Goal: Information Seeking & Learning: Learn about a topic

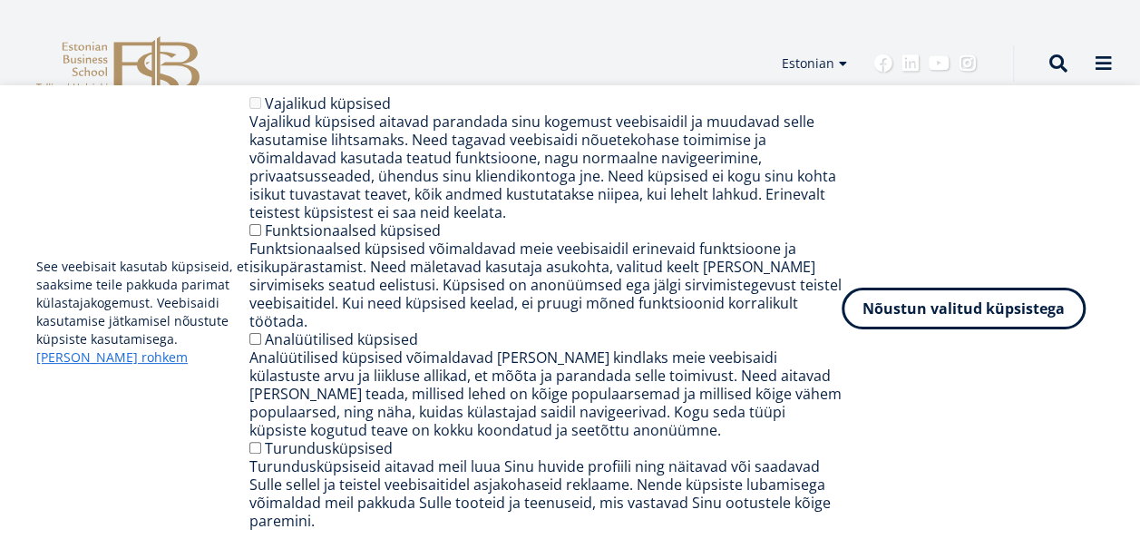
click at [889, 325] on button "Nõustun valitud küpsistega" at bounding box center [963, 308] width 244 height 42
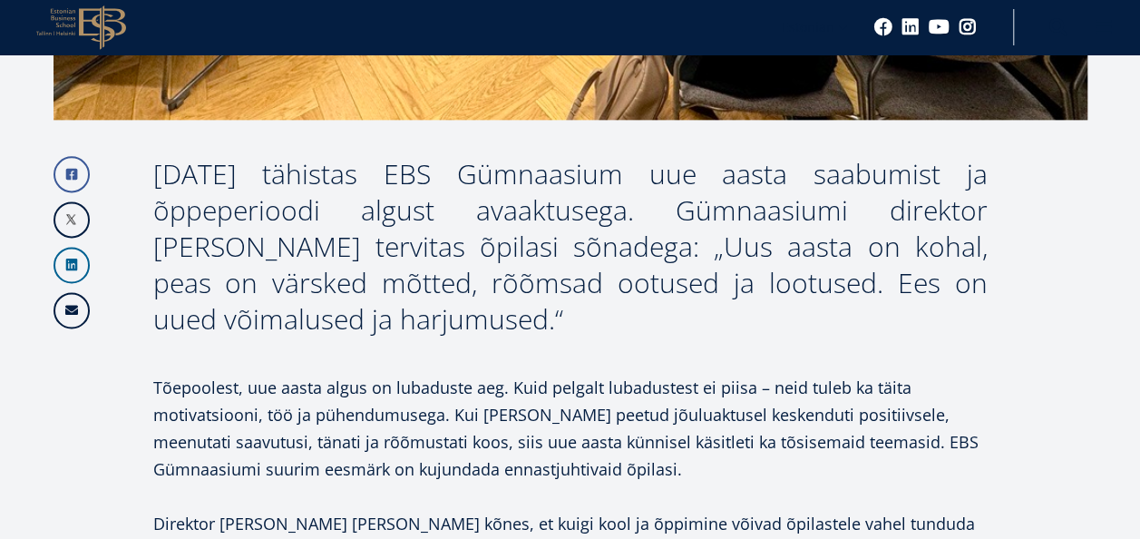
scroll to position [1102, 0]
click at [502, 317] on div "[DATE] tähistas EBS Gümnaasium uue aasta saabumist ja õppeperioodi algust avaak…" at bounding box center [570, 245] width 834 height 181
drag, startPoint x: 475, startPoint y: 318, endPoint x: 590, endPoint y: 239, distance: 139.6
click at [590, 239] on div "[DATE] tähistas EBS Gümnaasium uue aasta saabumist ja õppeperioodi algust avaak…" at bounding box center [570, 245] width 834 height 181
copy div "Uus aasta on kohal, peas on värsked mõtted, rõõmsad ootused ja lootused. Ees on…"
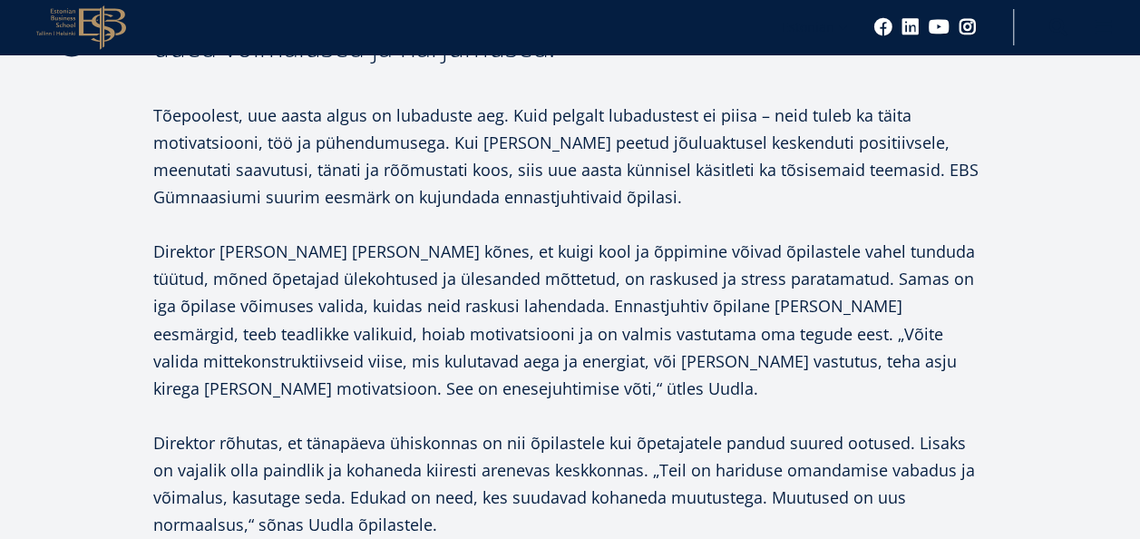
scroll to position [1376, 0]
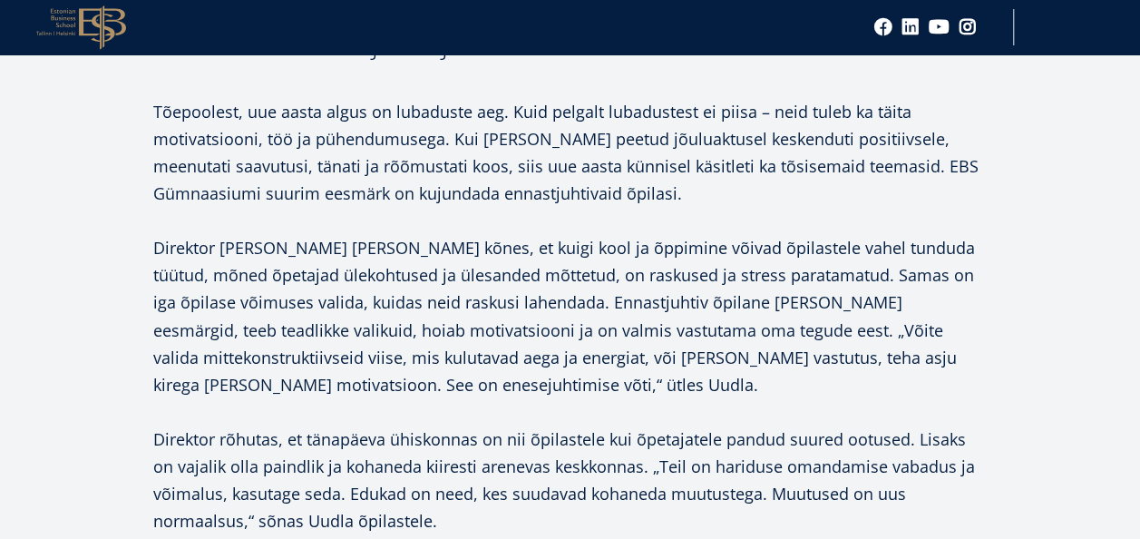
click at [383, 375] on p "Direktor [PERSON_NAME] [PERSON_NAME] kõnes, et kuigi kool ja õppimine võivad õp…" at bounding box center [570, 315] width 834 height 163
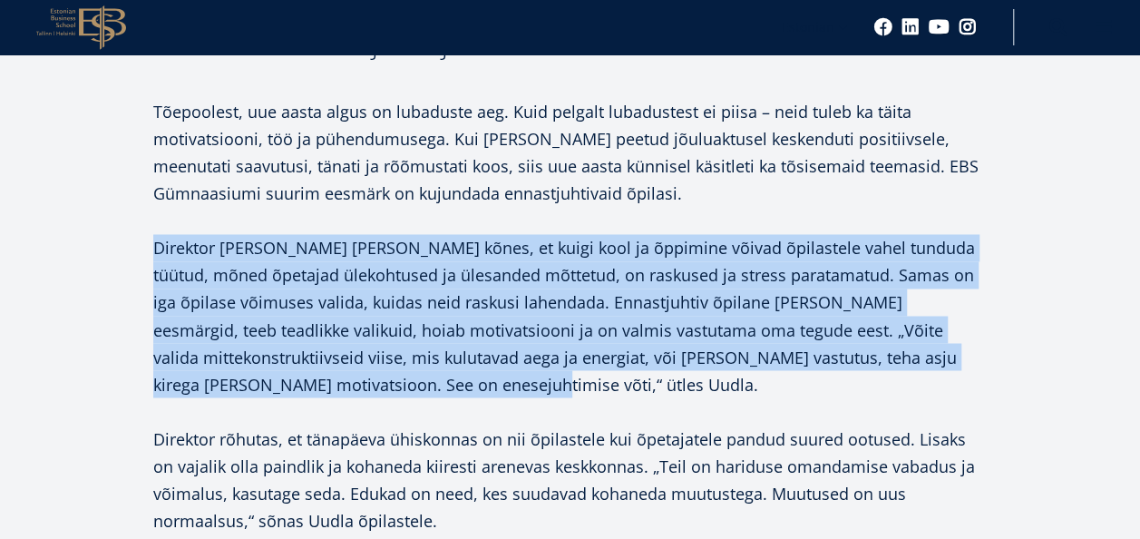
drag, startPoint x: 410, startPoint y: 384, endPoint x: 136, endPoint y: 250, distance: 304.9
copy p "Direktor [PERSON_NAME] [PERSON_NAME] kõnes, et kuigi kool ja õppimine võivad õp…"
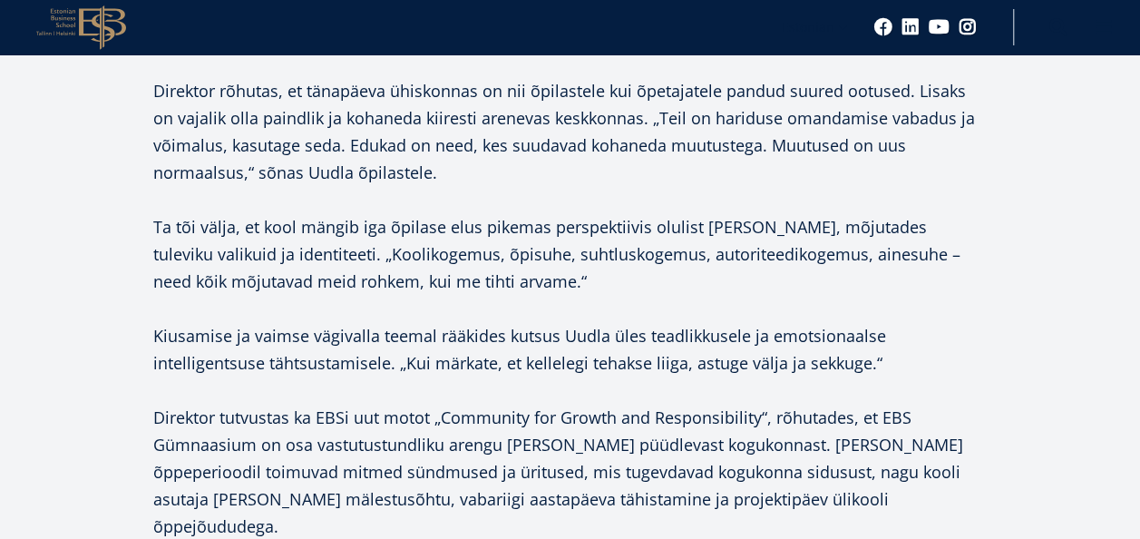
scroll to position [1725, 0]
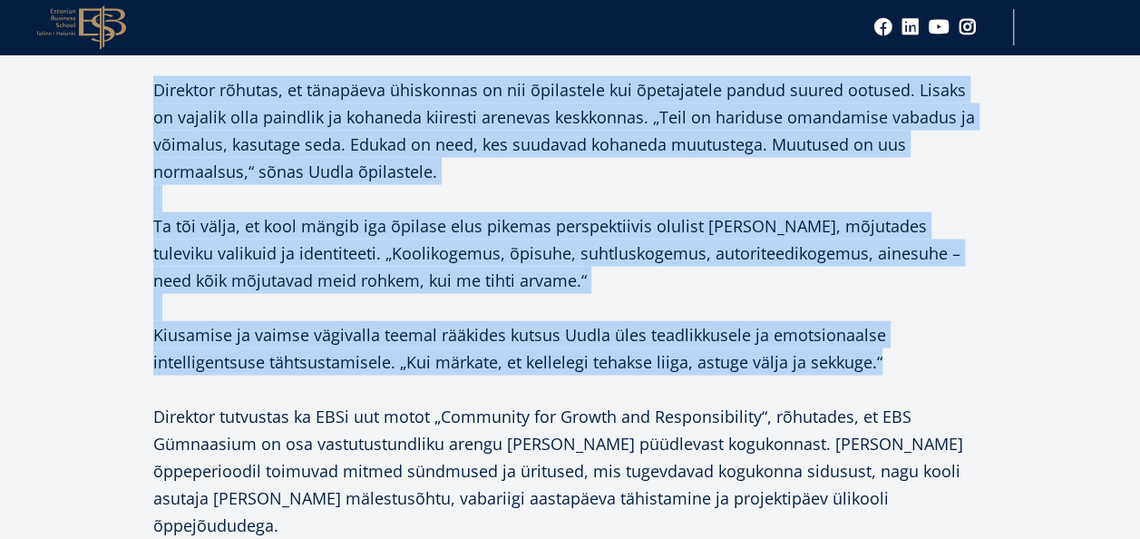
drag, startPoint x: 879, startPoint y: 369, endPoint x: 136, endPoint y: 83, distance: 796.4
click at [136, 83] on div "Facebook Linkedin Email [DATE] tähistas EBS Gümnaasium uue aasta saabumist ja õ…" at bounding box center [570, 393] width 1034 height 1723
copy div "Direktor rõhutas, et tänapäeva ühiskonnas on nii õpilastele kui õpetajatele pan…"
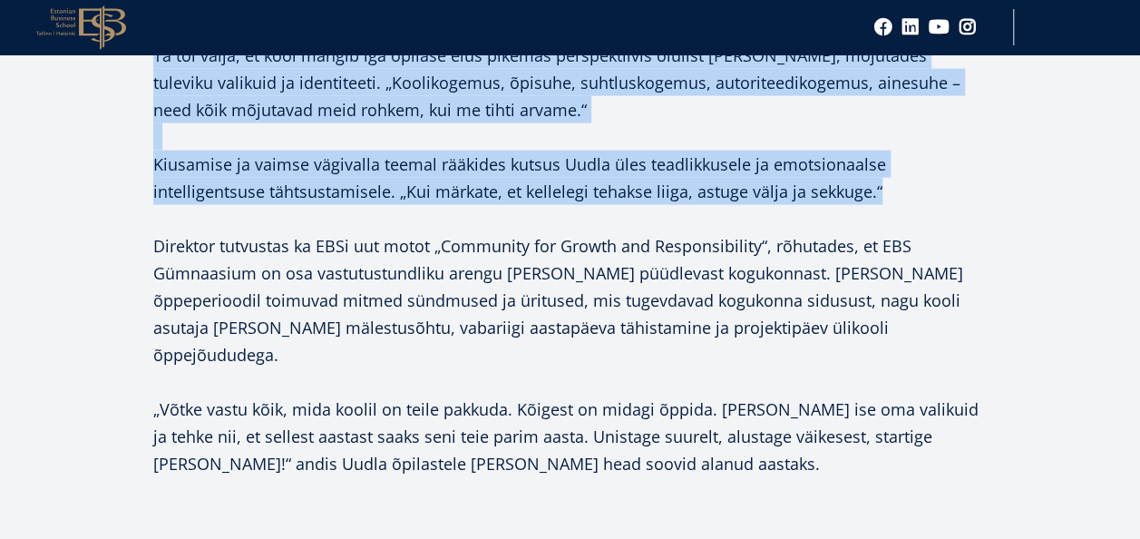
scroll to position [1896, 0]
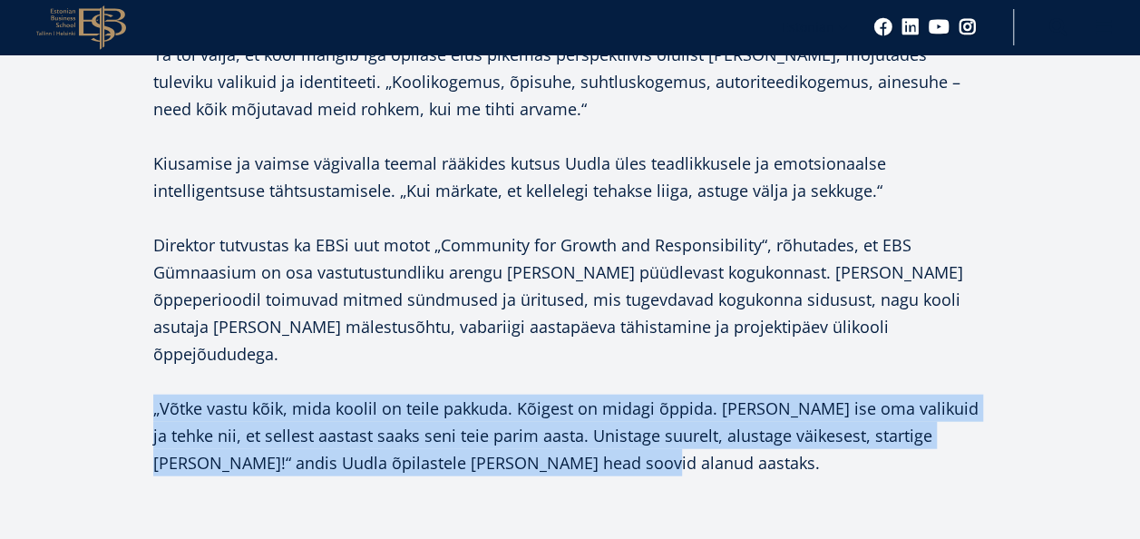
drag, startPoint x: 559, startPoint y: 443, endPoint x: 143, endPoint y: 384, distance: 419.4
click at [143, 384] on div "Facebook Linkedin Email [DATE] tähistas EBS Gümnaasium uue aasta saabumist ja õ…" at bounding box center [570, 222] width 1034 height 1723
copy p "„Võtke vastu kõik, mida koolil on teile pakkuda. Kõigest on midagi õppida. [PER…"
